Goal: Task Accomplishment & Management: Manage account settings

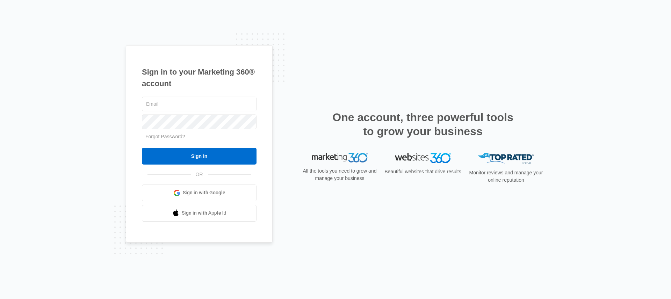
type input "[EMAIL_ADDRESS][DOMAIN_NAME][PERSON_NAME]"
click at [193, 166] on div "[EMAIL_ADDRESS][DOMAIN_NAME][PERSON_NAME] Forgot Password? Sign In OR Sign in w…" at bounding box center [199, 158] width 115 height 126
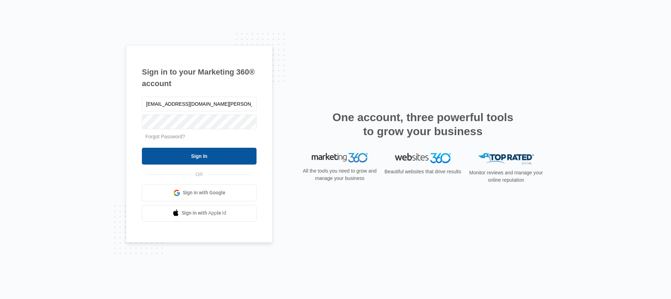
click at [191, 158] on input "Sign In" at bounding box center [199, 156] width 115 height 17
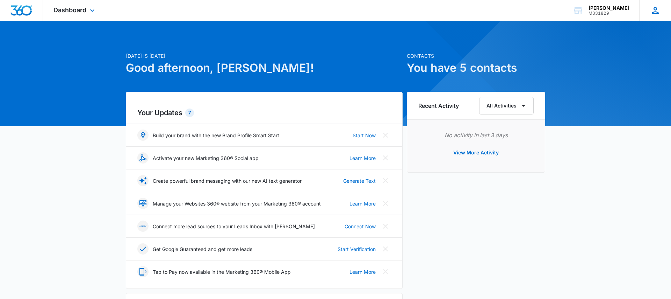
click at [652, 12] on icon at bounding box center [655, 10] width 10 height 10
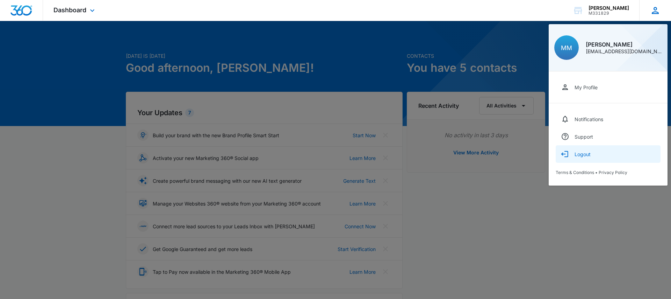
click at [579, 152] on div "Logout" at bounding box center [583, 154] width 16 height 6
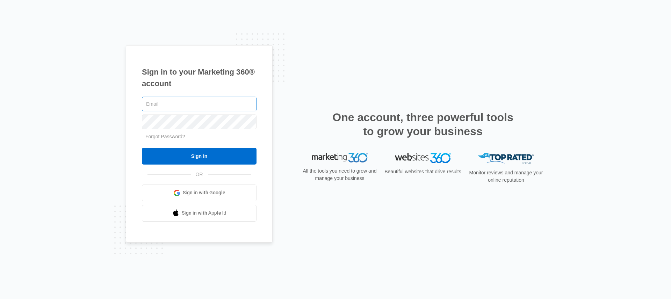
type input "info@borestoration-thornton.com"
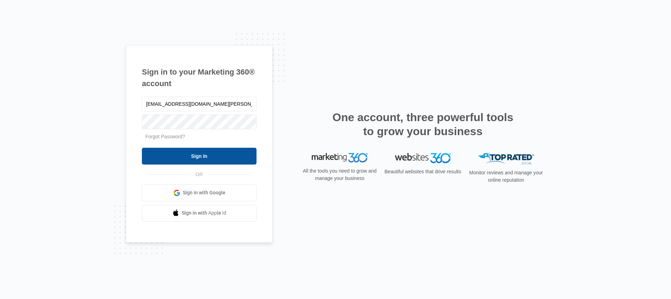
click at [191, 157] on input "Sign In" at bounding box center [199, 156] width 115 height 17
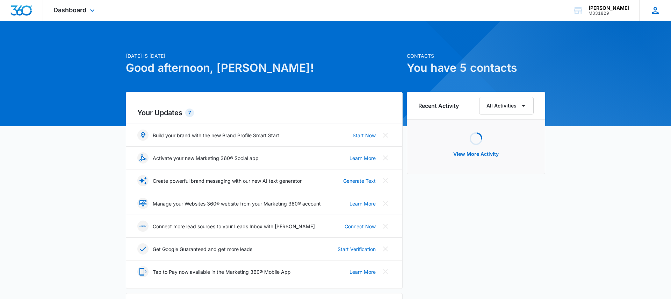
click at [656, 9] on icon at bounding box center [655, 10] width 7 height 7
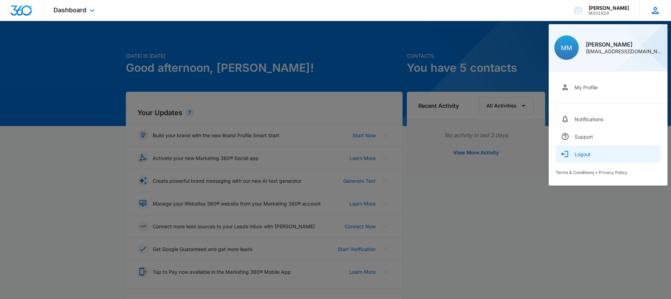
click at [580, 155] on div "Logout" at bounding box center [583, 154] width 16 height 6
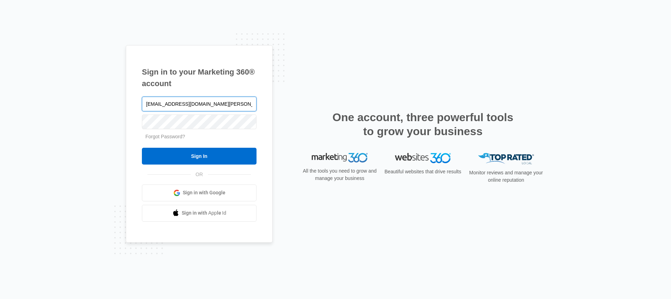
click at [175, 96] on input "[EMAIL_ADDRESS][DOMAIN_NAME][PERSON_NAME]" at bounding box center [199, 103] width 115 height 15
type input "[EMAIL_ADDRESS][DOMAIN_NAME]"
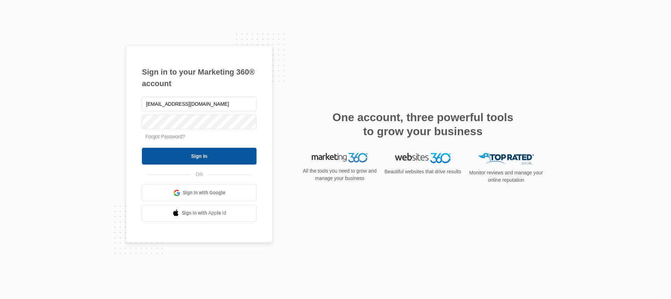
click at [209, 158] on input "Sign In" at bounding box center [199, 156] width 115 height 17
